Goal: Entertainment & Leisure: Consume media (video, audio)

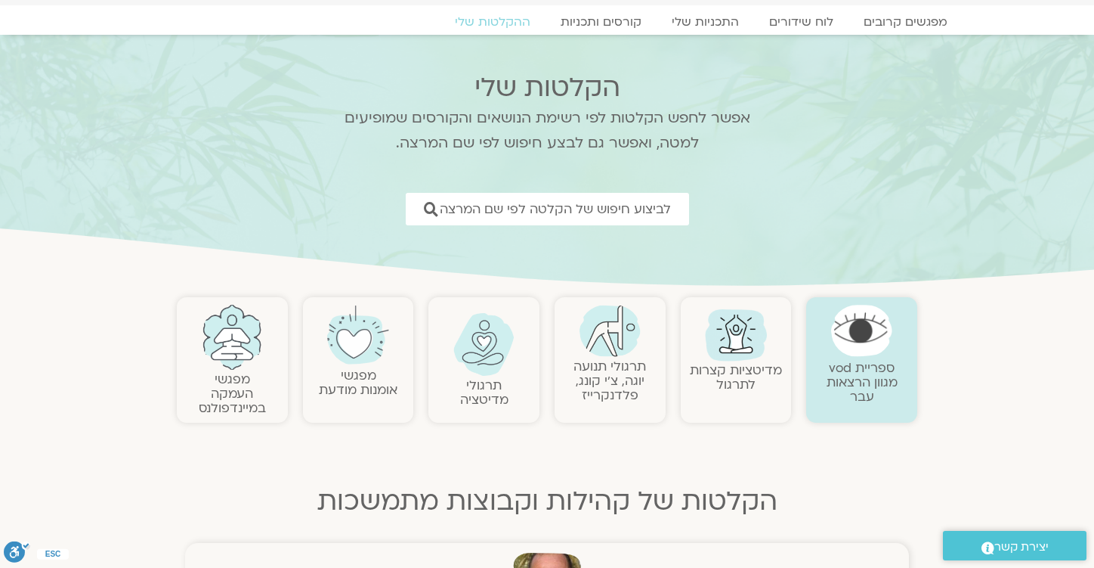
scroll to position [67, 0]
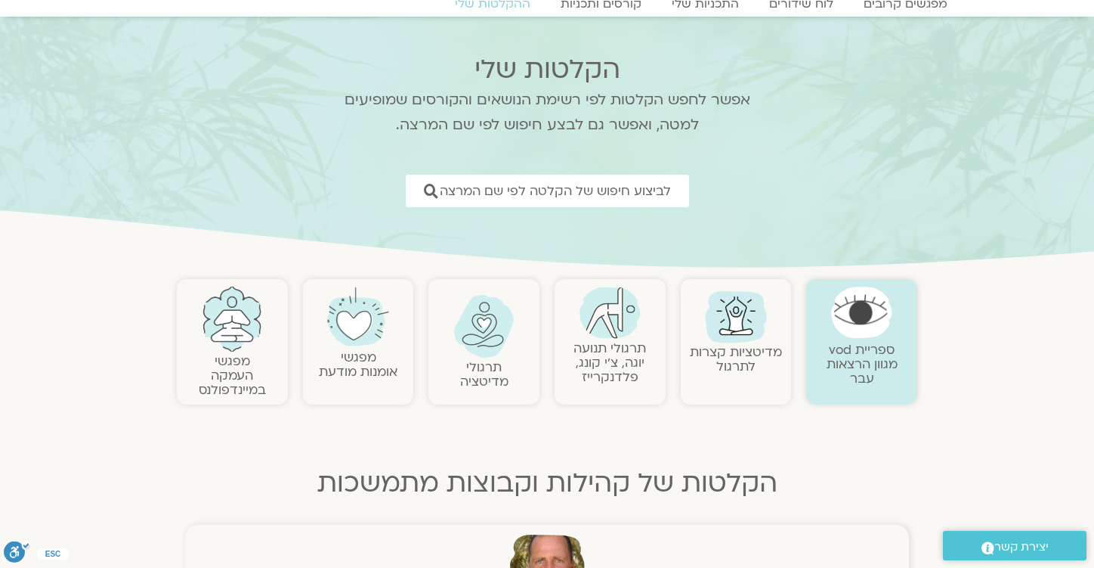
click at [482, 369] on link "תרגולי מדיטציה" at bounding box center [484, 374] width 48 height 32
click at [487, 329] on img at bounding box center [484, 326] width 61 height 63
click at [481, 329] on img at bounding box center [484, 326] width 61 height 63
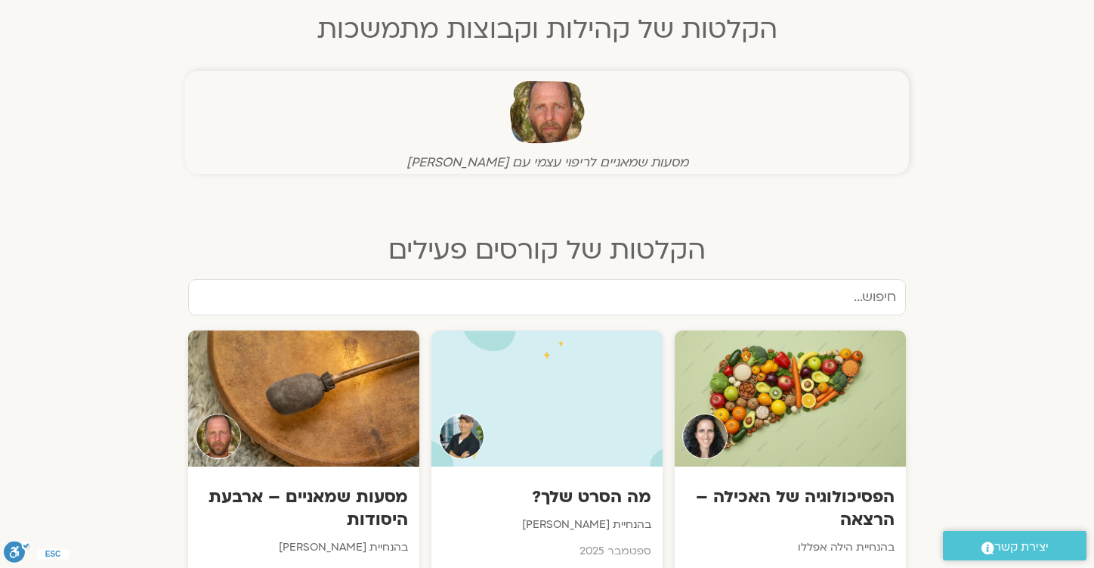
scroll to position [530, 0]
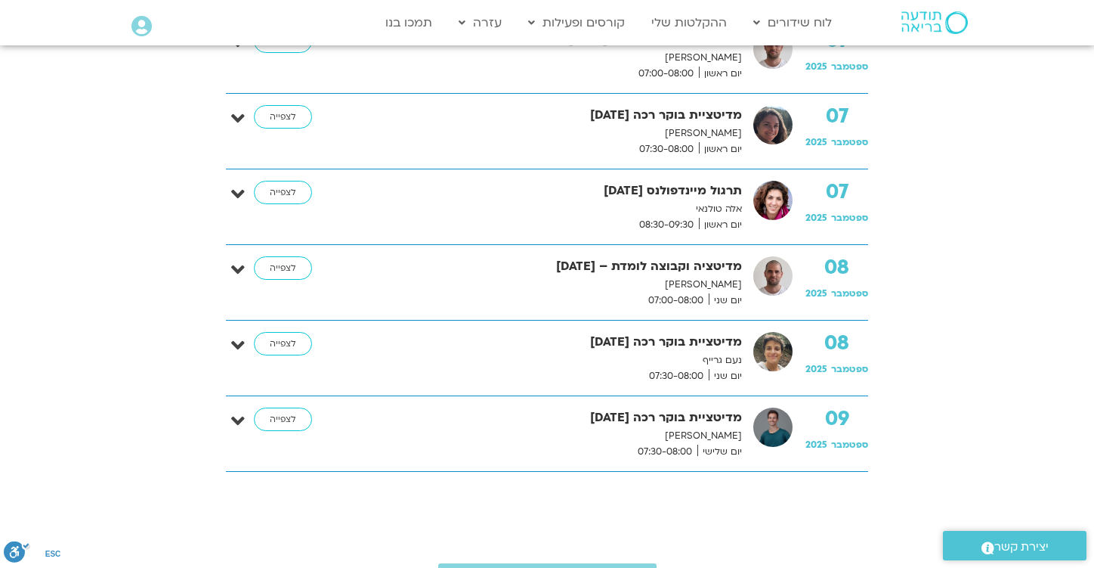
scroll to position [1329, 0]
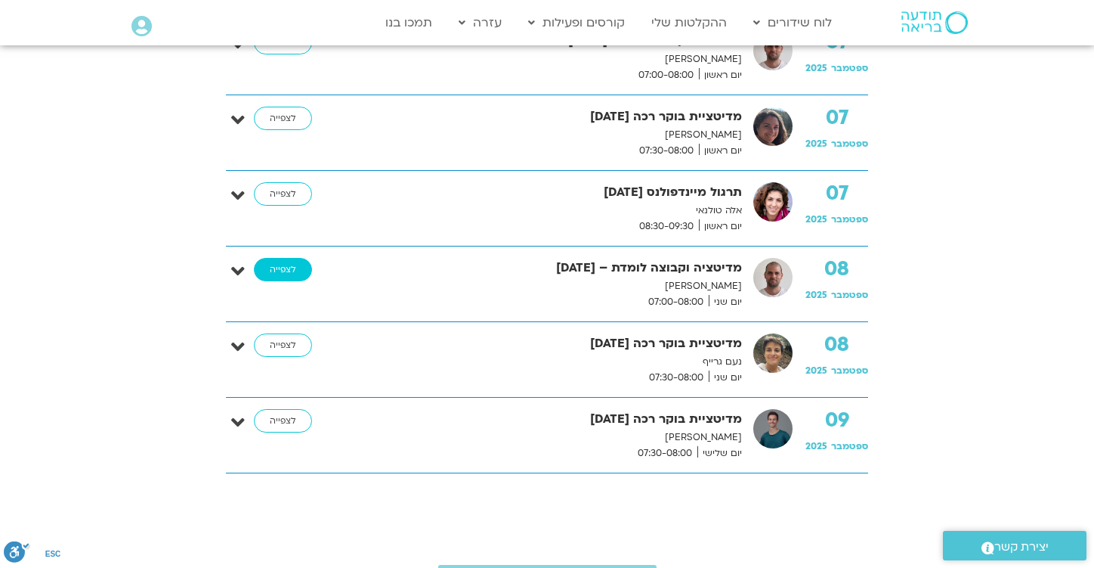
click at [281, 269] on link "לצפייה" at bounding box center [283, 270] width 58 height 24
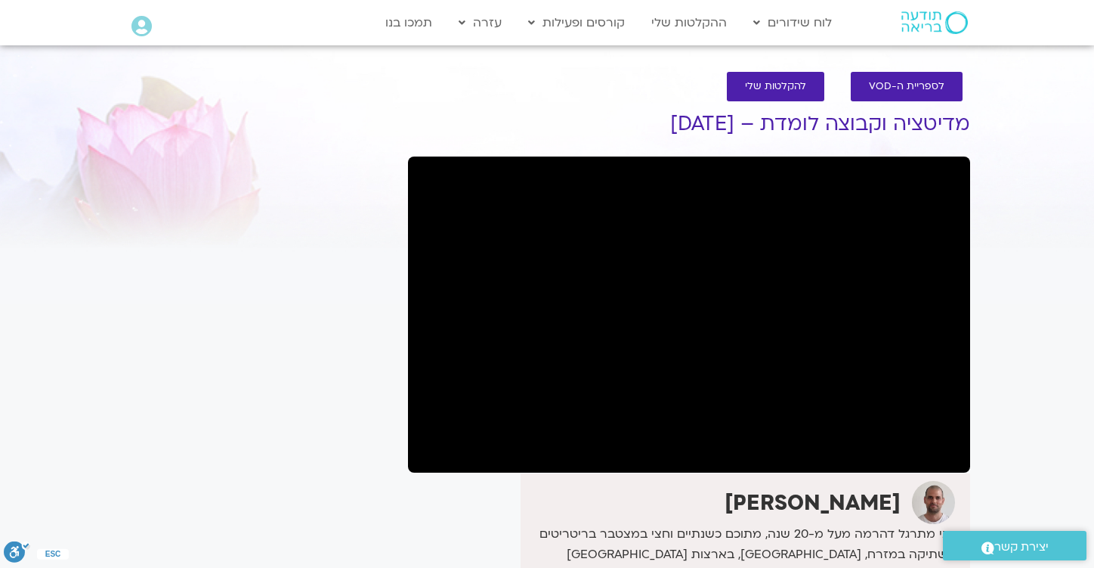
click at [589, 150] on div "לספריית ה-VOD להקלטות שלי מדיטציה וקבוצה לומדת – [DATE] [PERSON_NAME] אני מתרגל…" at bounding box center [689, 484] width 577 height 855
